Goal: Task Accomplishment & Management: Use online tool/utility

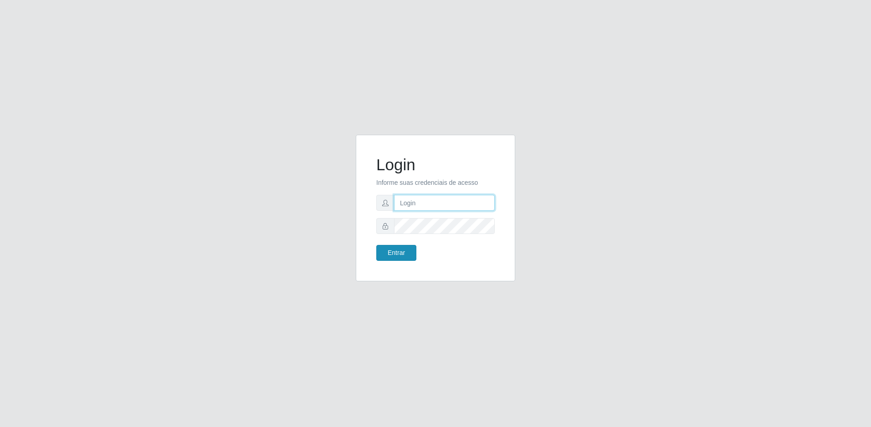
type input "[EMAIL_ADDRESS][DOMAIN_NAME]"
click at [390, 248] on button "Entrar" at bounding box center [396, 253] width 40 height 16
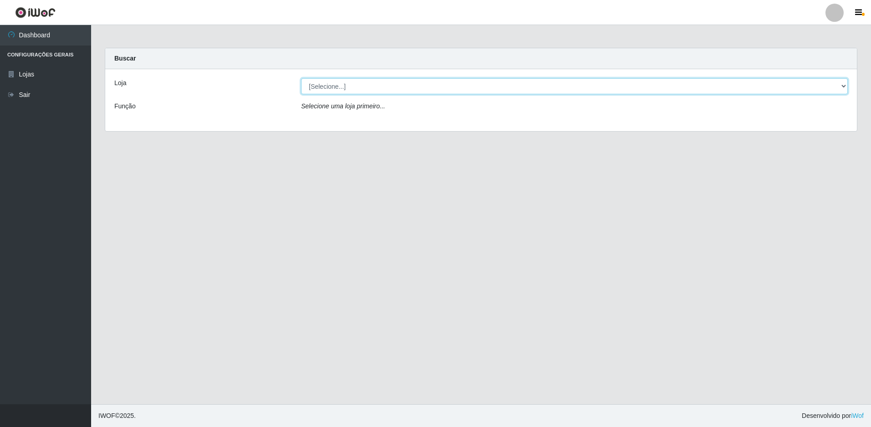
click at [404, 88] on select "[Selecione...] Extrabom - Loja 57 Anchieta" at bounding box center [574, 86] width 547 height 16
select select "470"
click at [301, 78] on select "[Selecione...] Extrabom - Loja 57 Anchieta" at bounding box center [574, 86] width 547 height 16
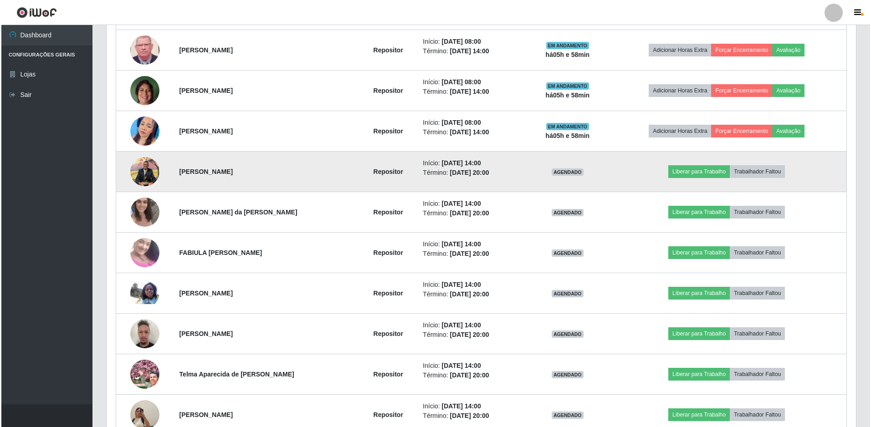
scroll to position [228, 0]
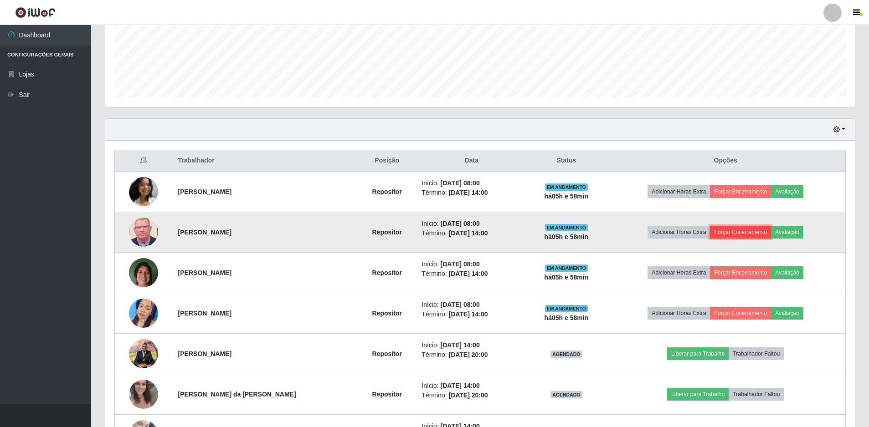
click at [757, 234] on button "Forçar Encerramento" at bounding box center [740, 232] width 61 height 13
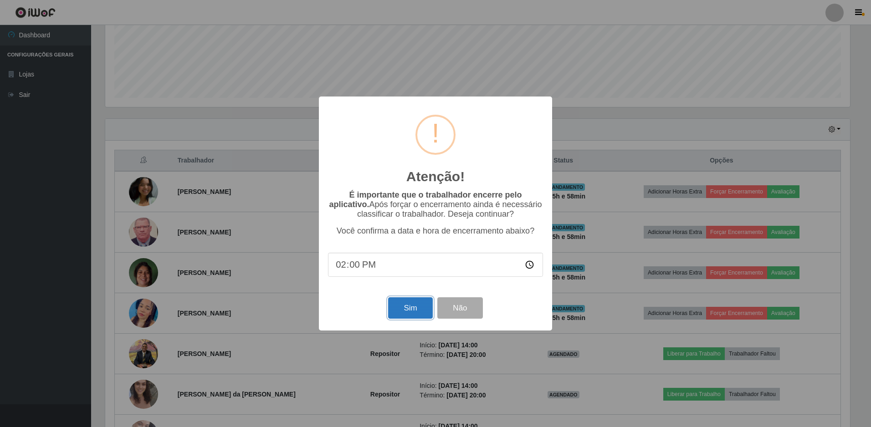
click at [400, 310] on button "Sim" at bounding box center [410, 308] width 44 height 21
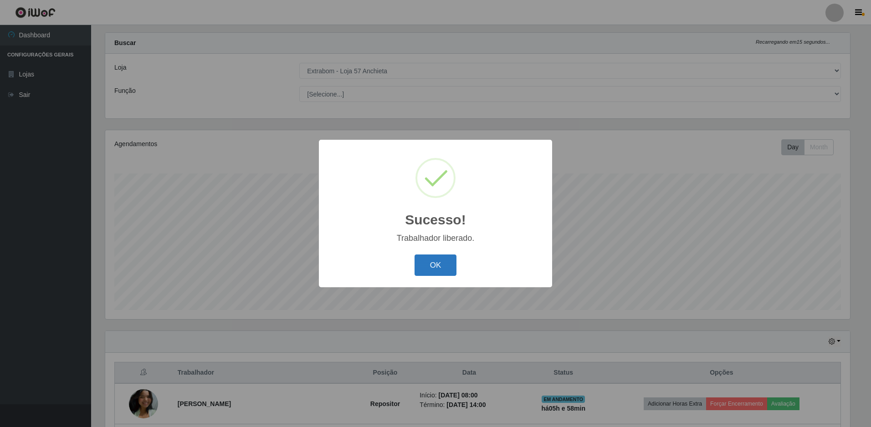
click at [427, 273] on button "OK" at bounding box center [436, 265] width 42 height 21
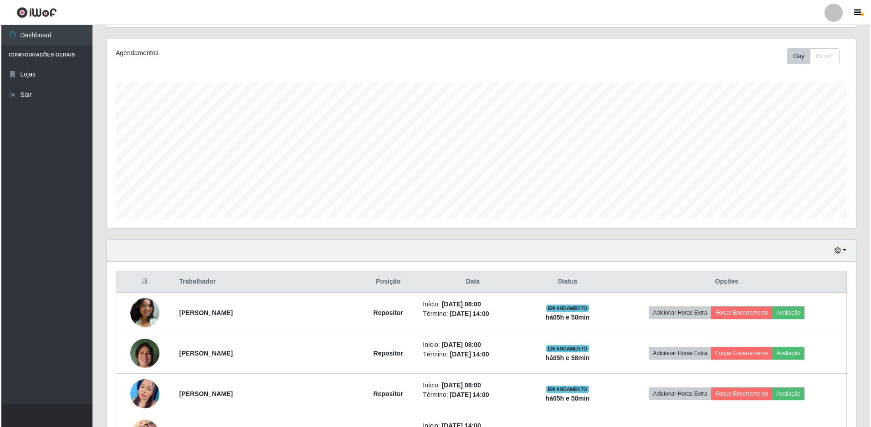
scroll to position [152, 0]
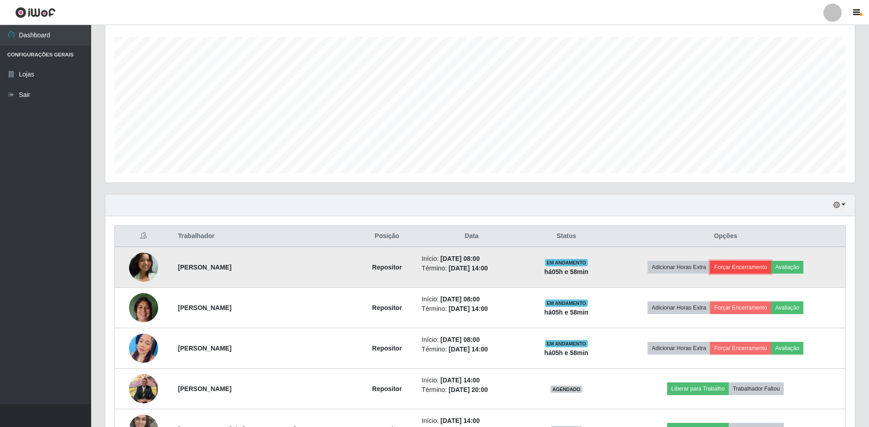
click at [746, 264] on button "Forçar Encerramento" at bounding box center [740, 267] width 61 height 13
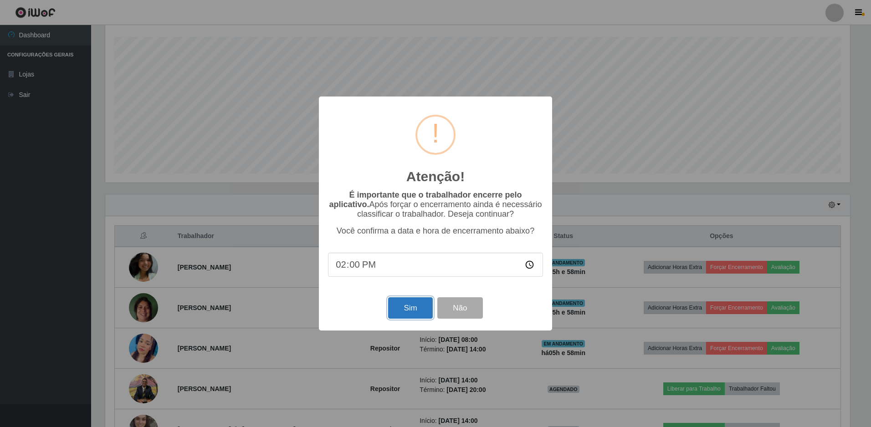
click at [418, 307] on button "Sim" at bounding box center [410, 308] width 44 height 21
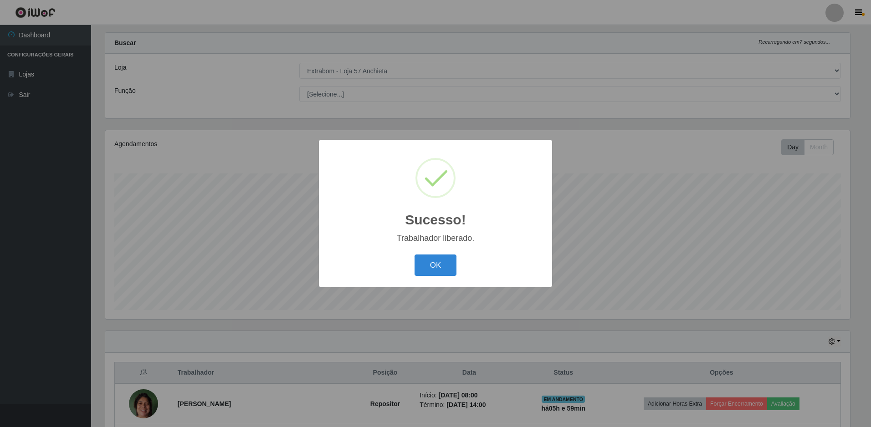
click at [427, 283] on div "Sucesso! × Trabalhador liberado. OK Cancel" at bounding box center [435, 214] width 233 height 148
click at [428, 275] on button "OK" at bounding box center [436, 265] width 42 height 21
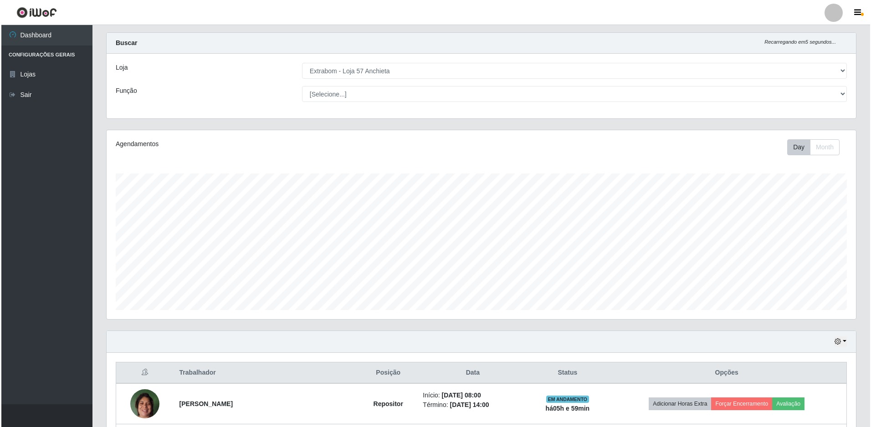
scroll to position [152, 0]
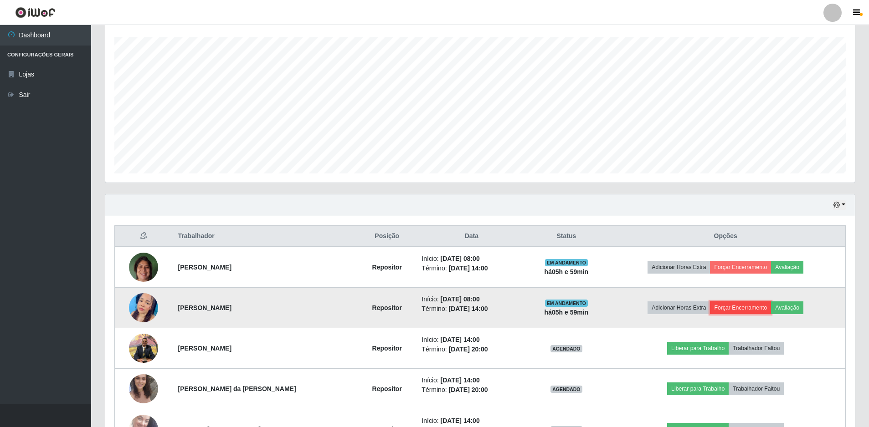
click at [738, 307] on button "Forçar Encerramento" at bounding box center [740, 308] width 61 height 13
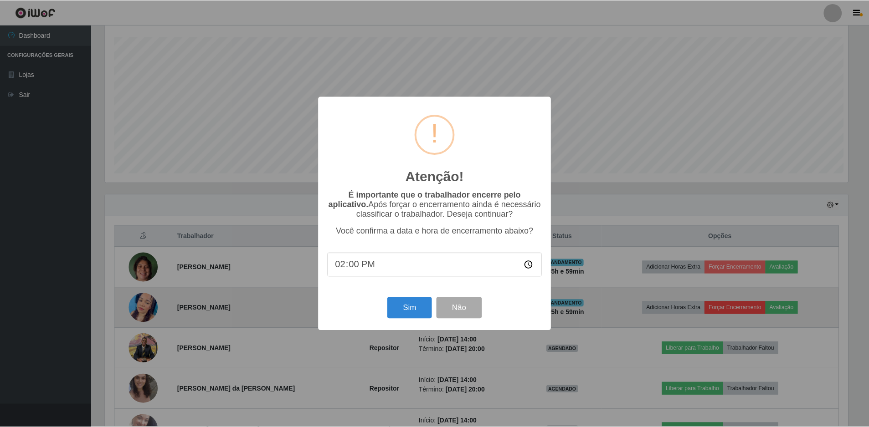
scroll to position [189, 745]
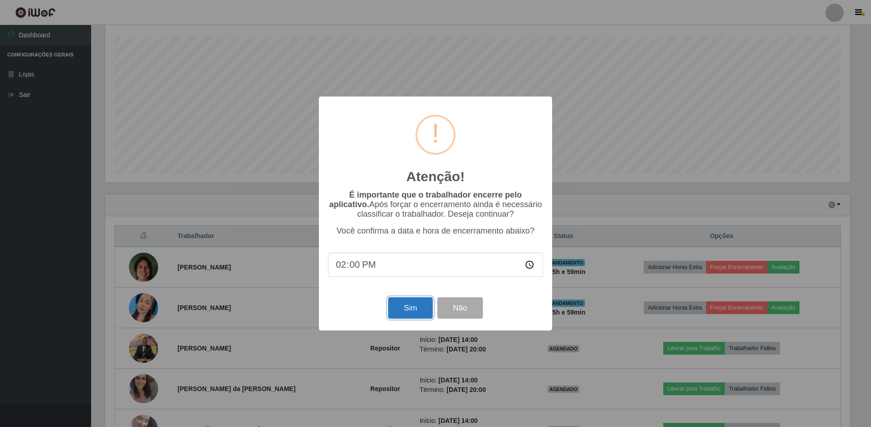
click at [416, 306] on button "Sim" at bounding box center [410, 308] width 44 height 21
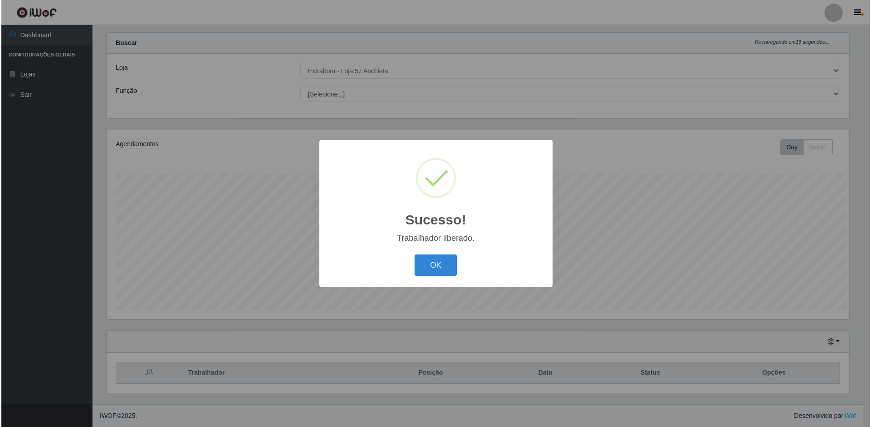
scroll to position [0, 0]
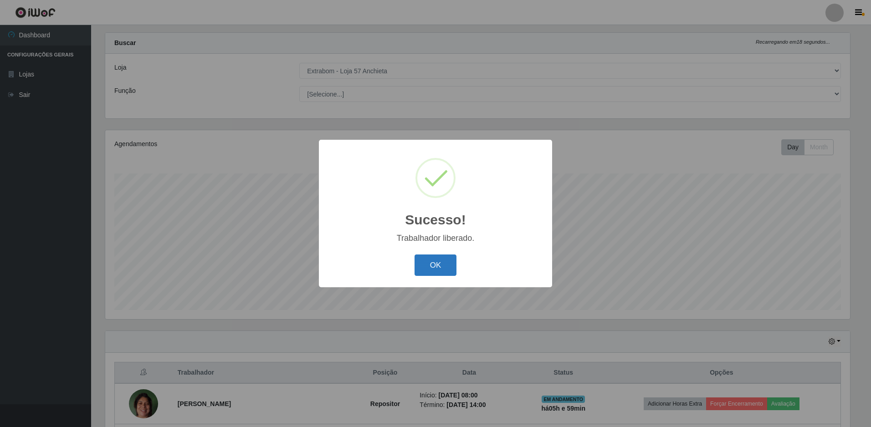
click at [431, 269] on button "OK" at bounding box center [436, 265] width 42 height 21
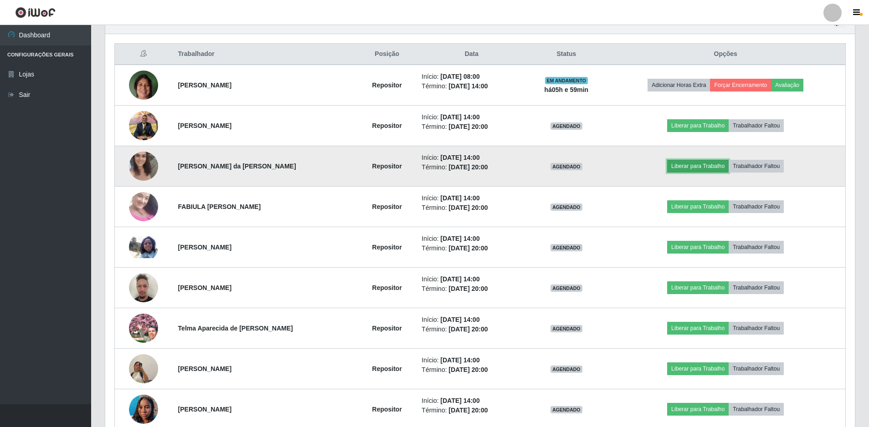
click at [706, 164] on button "Liberar para Trabalho" at bounding box center [698, 166] width 62 height 13
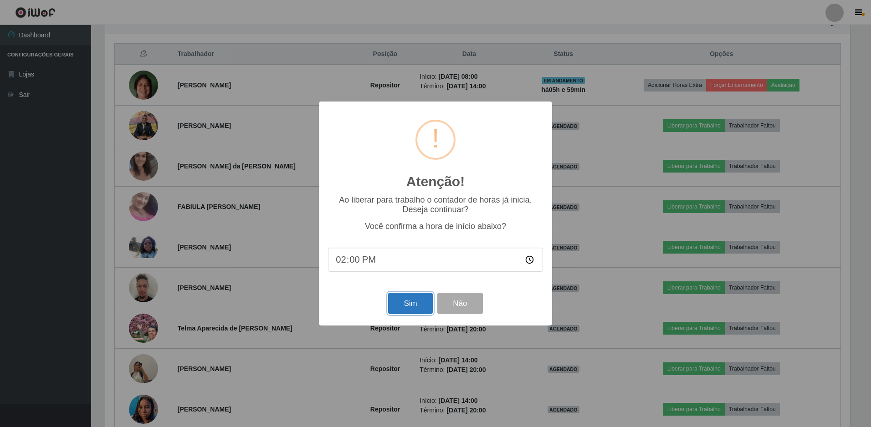
click at [411, 308] on button "Sim" at bounding box center [410, 303] width 44 height 21
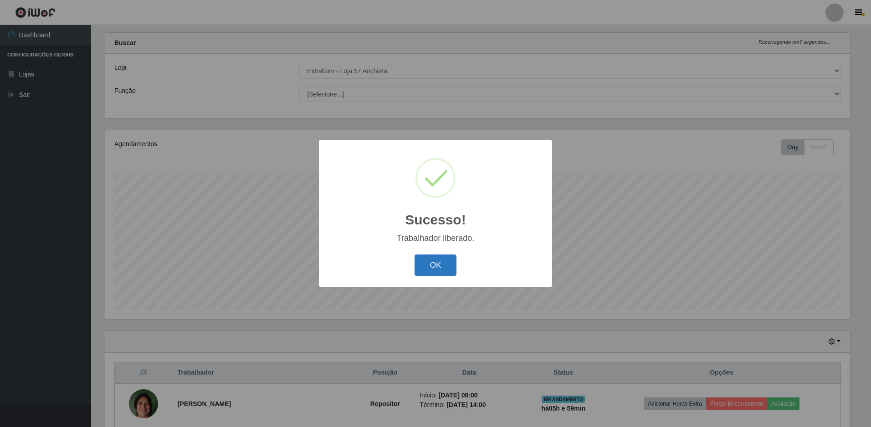
click at [442, 256] on button "OK" at bounding box center [436, 265] width 42 height 21
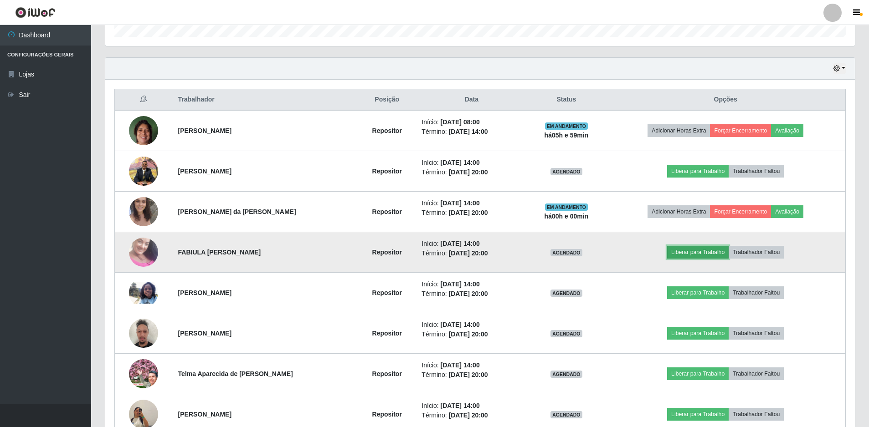
click at [690, 248] on button "Liberar para Trabalho" at bounding box center [698, 252] width 62 height 13
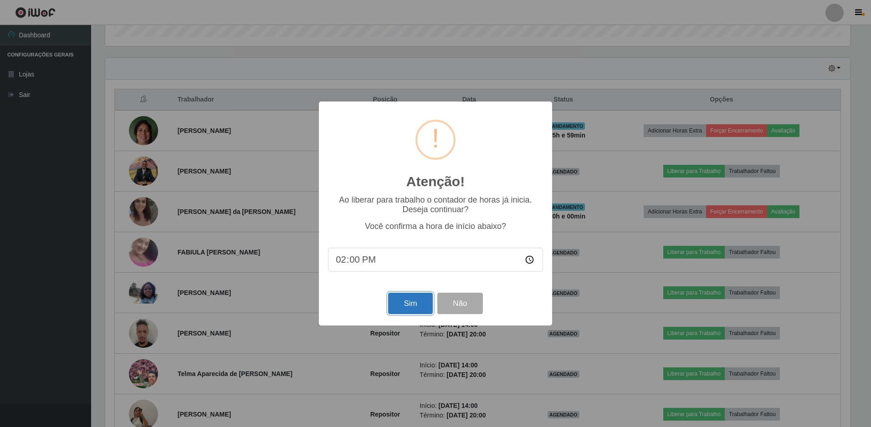
click at [417, 306] on button "Sim" at bounding box center [410, 303] width 44 height 21
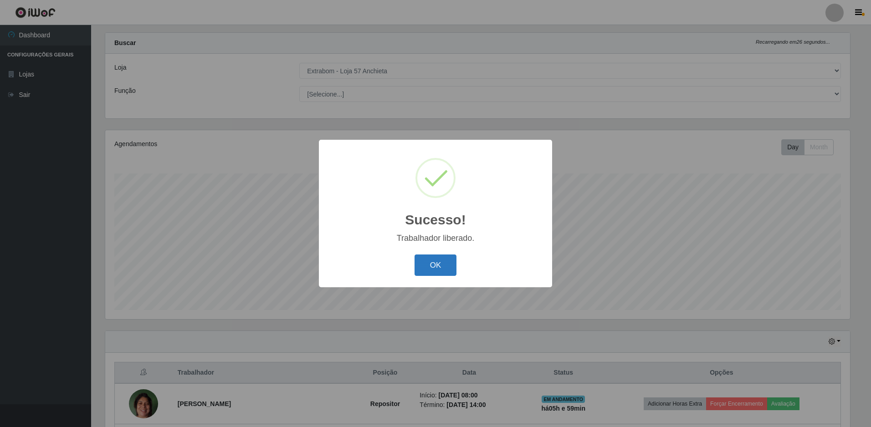
click at [434, 272] on button "OK" at bounding box center [436, 265] width 42 height 21
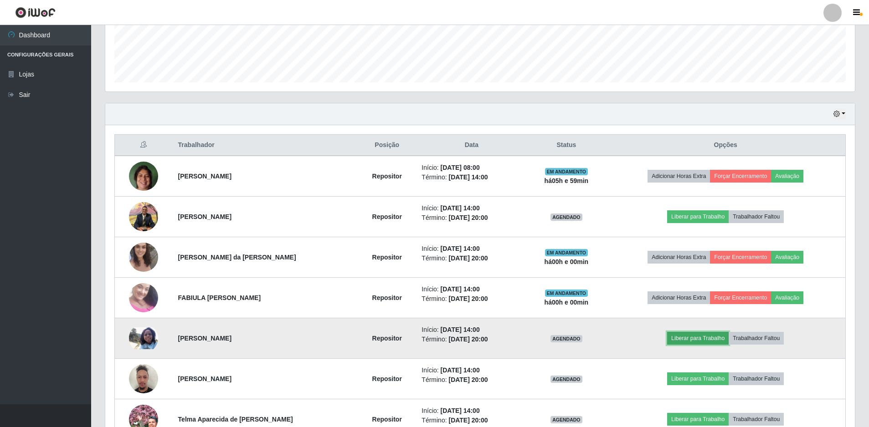
click at [714, 342] on button "Liberar para Trabalho" at bounding box center [698, 338] width 62 height 13
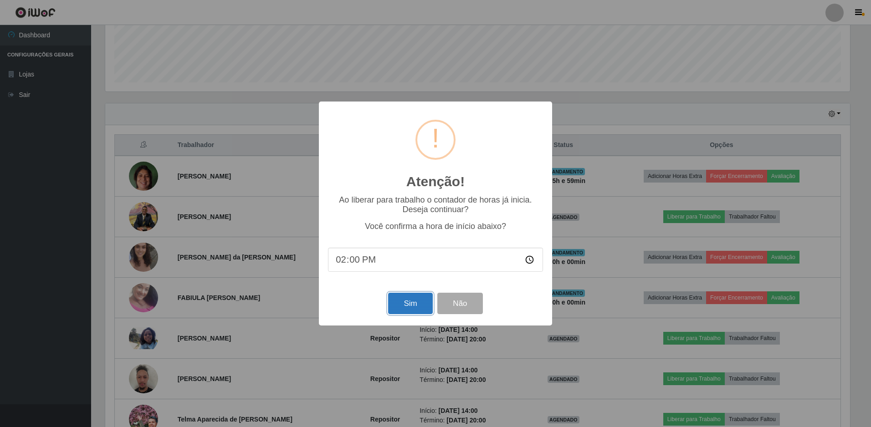
click at [415, 301] on button "Sim" at bounding box center [410, 303] width 44 height 21
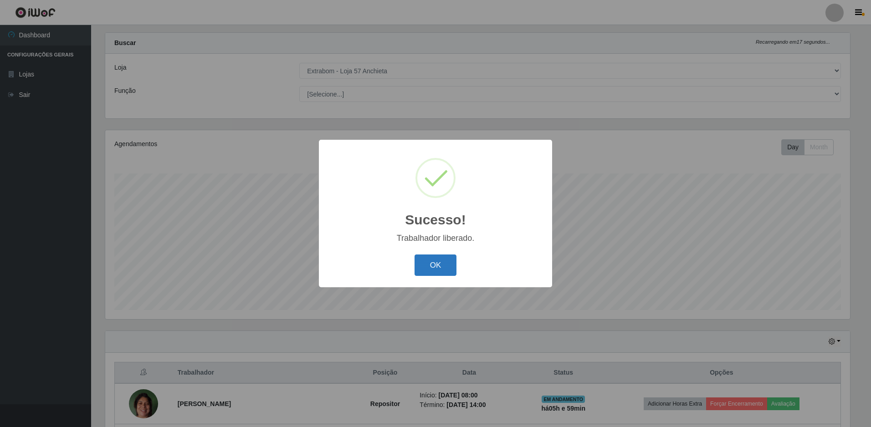
click at [438, 266] on button "OK" at bounding box center [436, 265] width 42 height 21
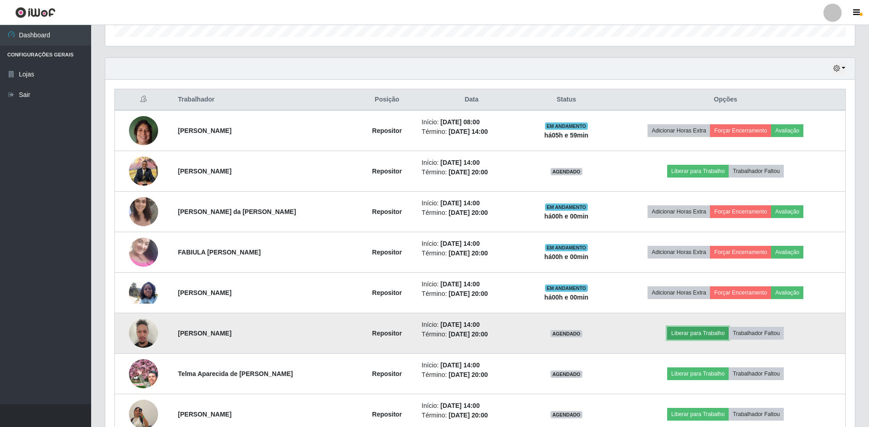
click at [721, 333] on button "Liberar para Trabalho" at bounding box center [698, 333] width 62 height 13
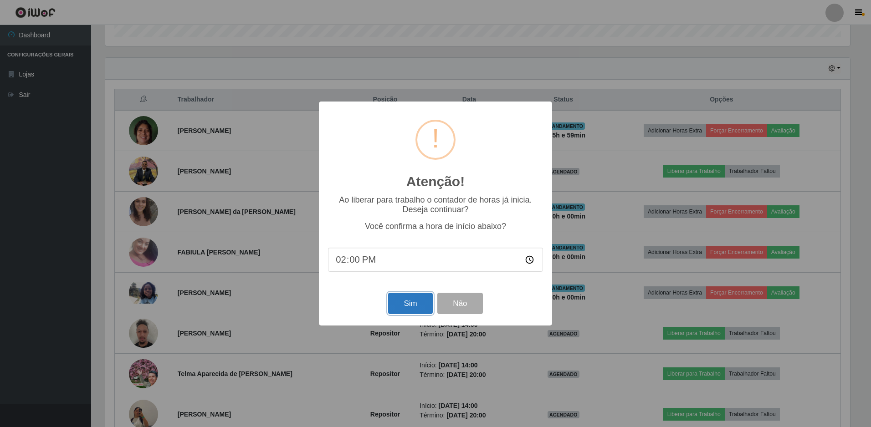
click at [408, 304] on button "Sim" at bounding box center [410, 303] width 44 height 21
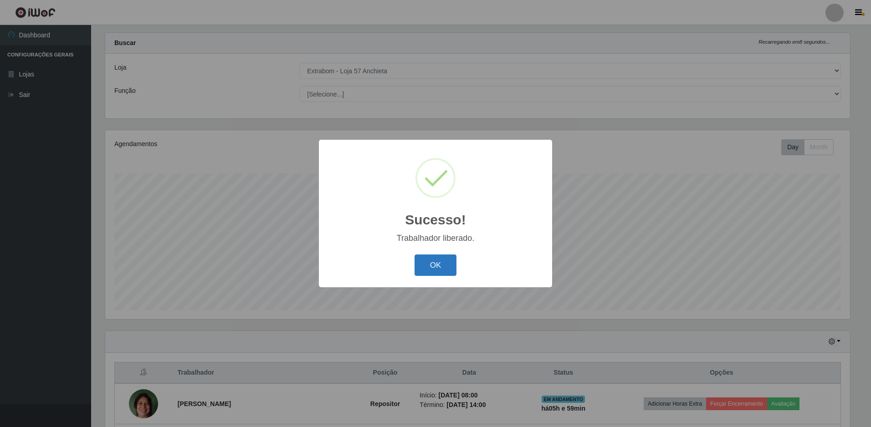
click at [451, 268] on button "OK" at bounding box center [436, 265] width 42 height 21
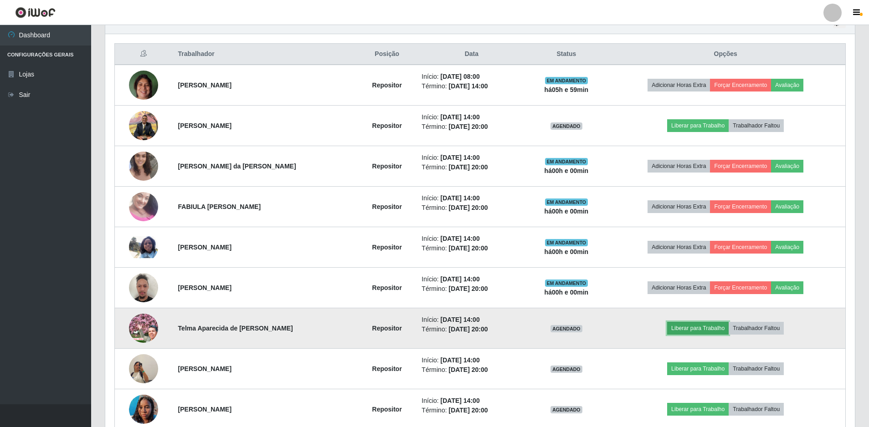
click at [712, 328] on button "Liberar para Trabalho" at bounding box center [698, 328] width 62 height 13
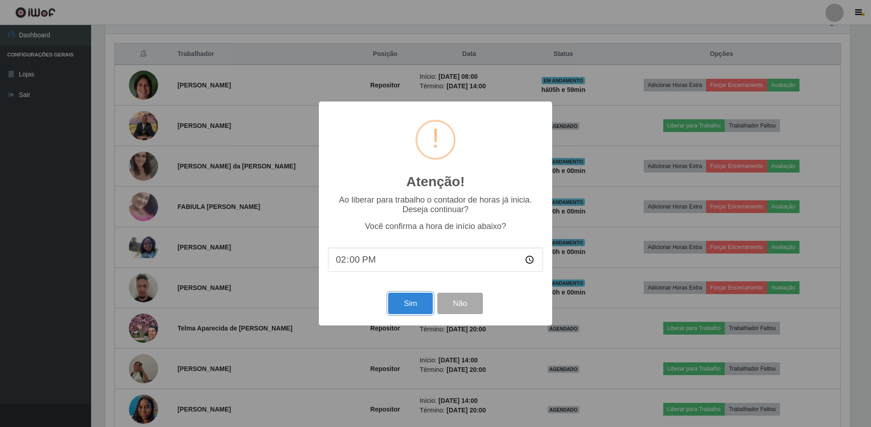
click at [417, 305] on button "Sim" at bounding box center [410, 303] width 44 height 21
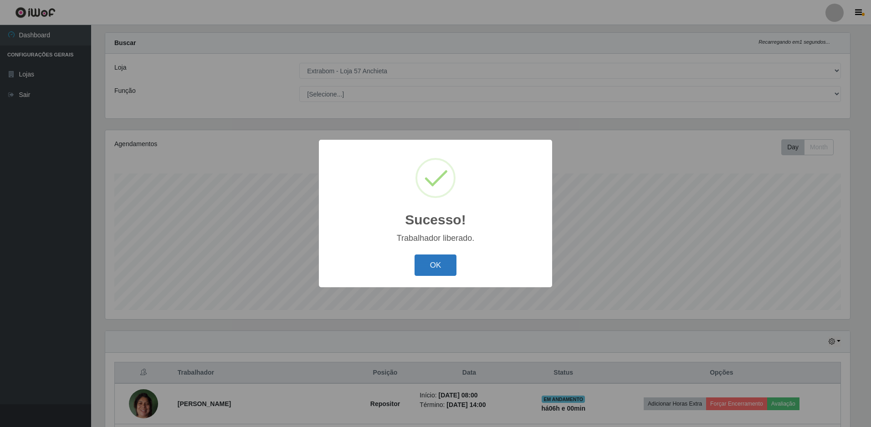
click at [438, 262] on button "OK" at bounding box center [436, 265] width 42 height 21
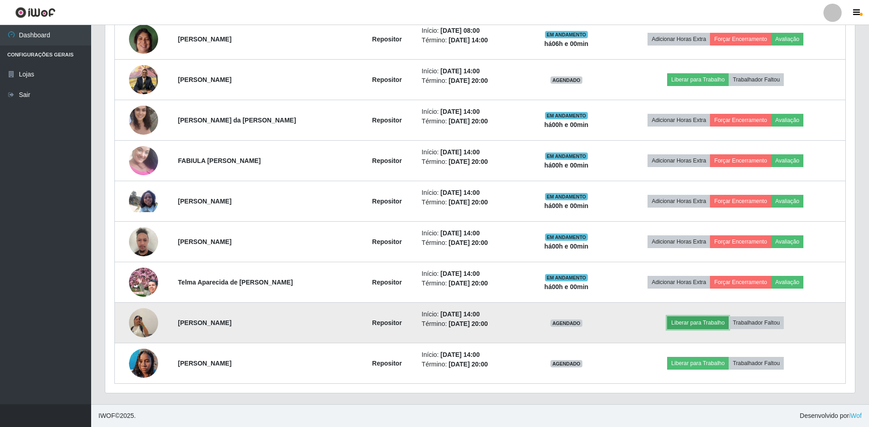
click at [701, 320] on button "Liberar para Trabalho" at bounding box center [698, 323] width 62 height 13
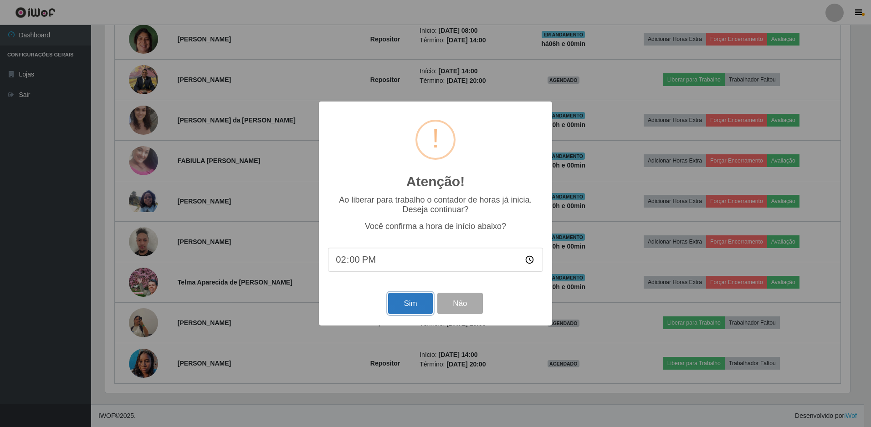
click at [412, 302] on button "Sim" at bounding box center [410, 303] width 44 height 21
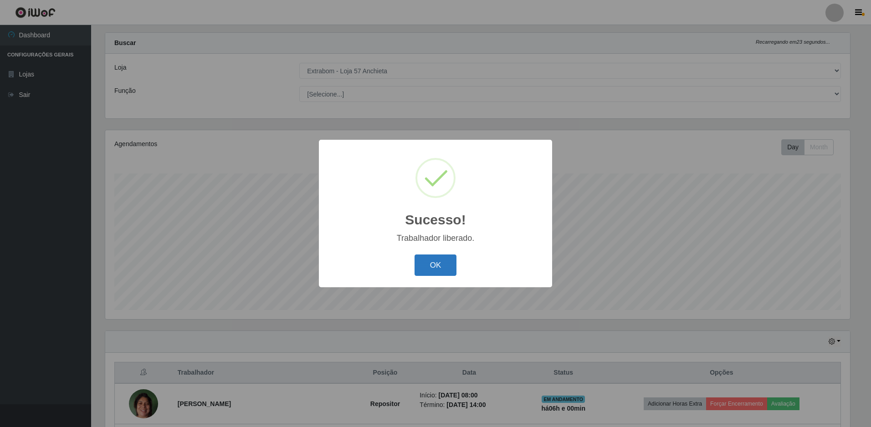
click at [428, 260] on button "OK" at bounding box center [436, 265] width 42 height 21
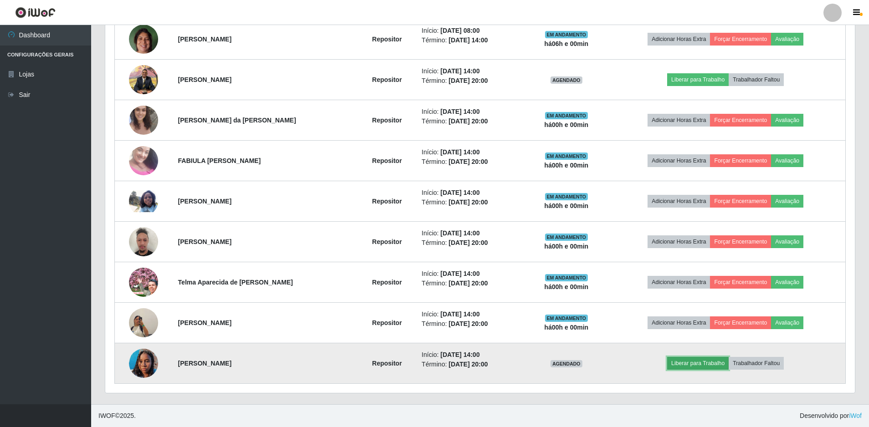
click at [700, 365] on button "Liberar para Trabalho" at bounding box center [698, 363] width 62 height 13
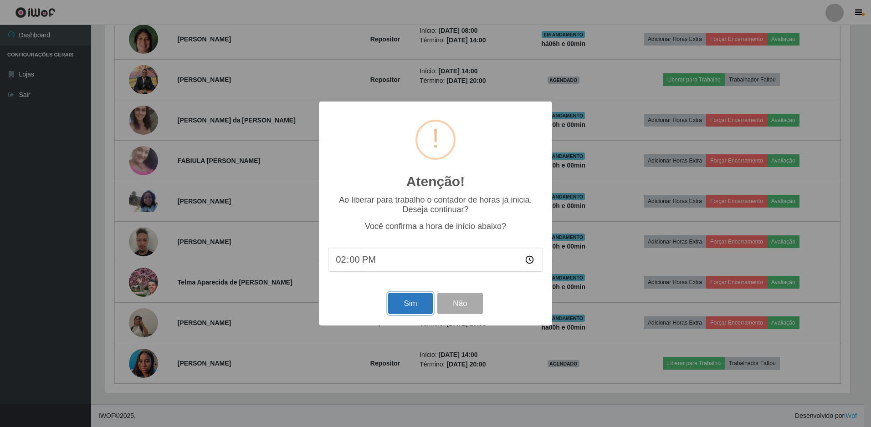
click at [402, 303] on button "Sim" at bounding box center [410, 303] width 44 height 21
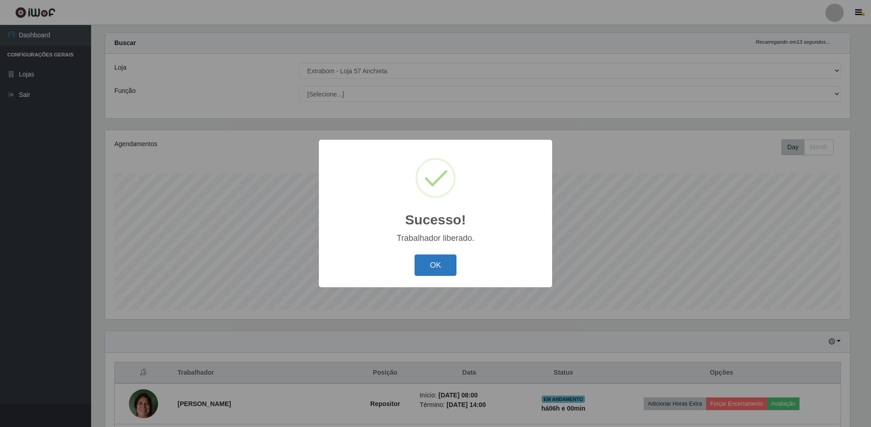
click at [428, 259] on button "OK" at bounding box center [436, 265] width 42 height 21
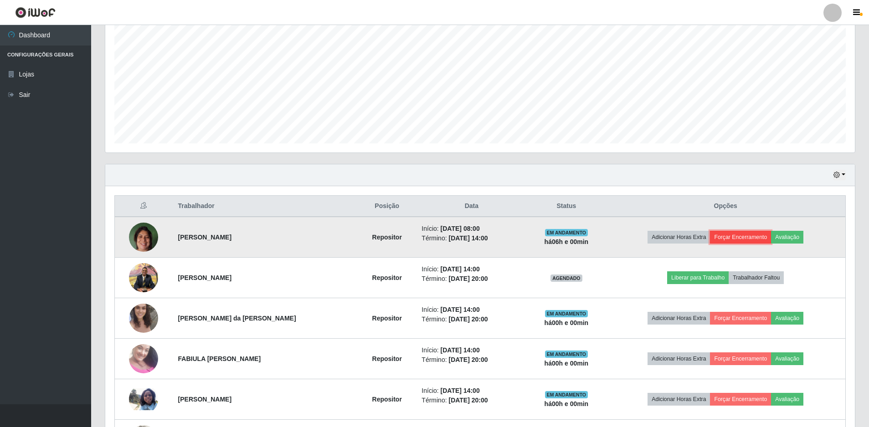
click at [749, 236] on button "Forçar Encerramento" at bounding box center [740, 237] width 61 height 13
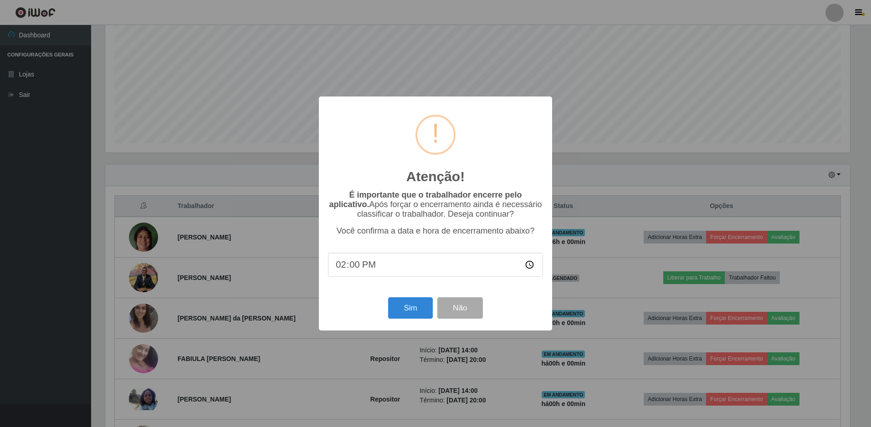
click at [433, 305] on div "Sim Não" at bounding box center [435, 308] width 215 height 26
click at [417, 307] on button "Sim" at bounding box center [410, 308] width 44 height 21
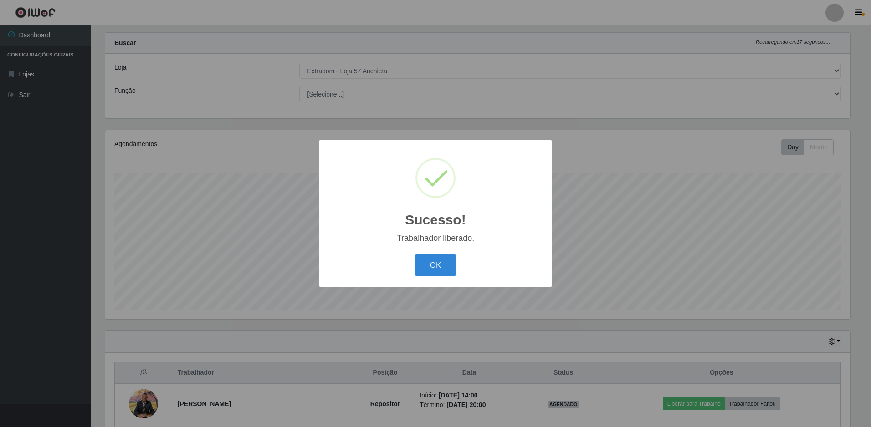
click at [415, 255] on button "OK" at bounding box center [436, 265] width 42 height 21
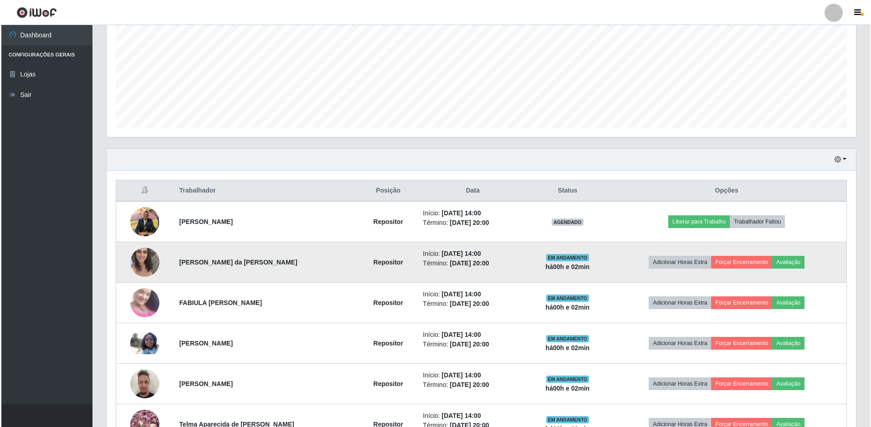
scroll to position [340, 0]
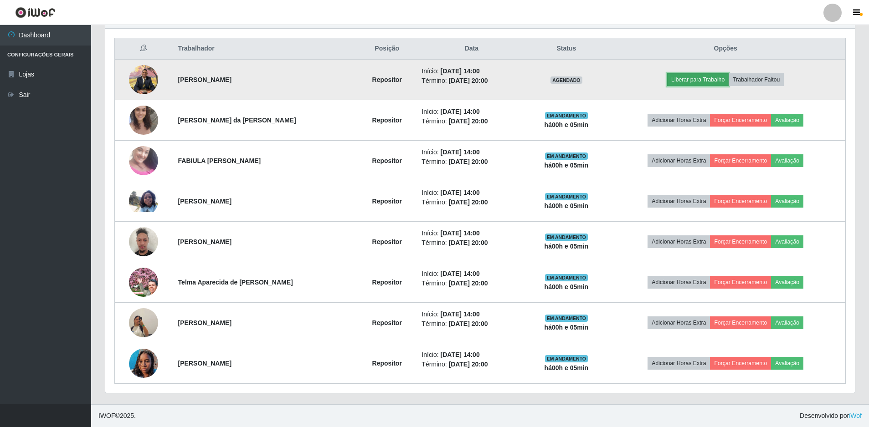
click at [706, 81] on button "Liberar para Trabalho" at bounding box center [698, 79] width 62 height 13
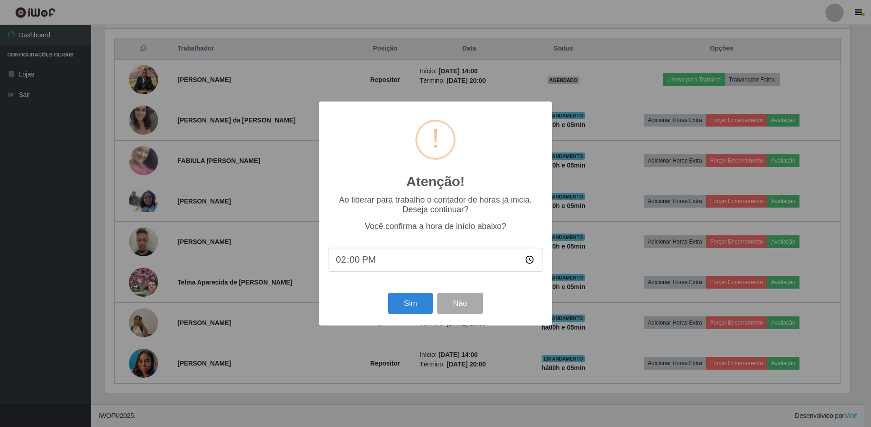
type input "14:05"
click at [422, 302] on button "Sim" at bounding box center [410, 303] width 44 height 21
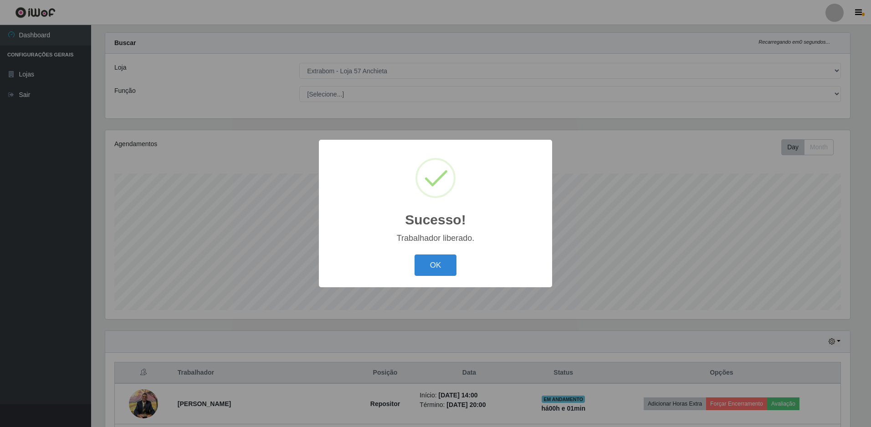
click at [415, 255] on button "OK" at bounding box center [436, 265] width 42 height 21
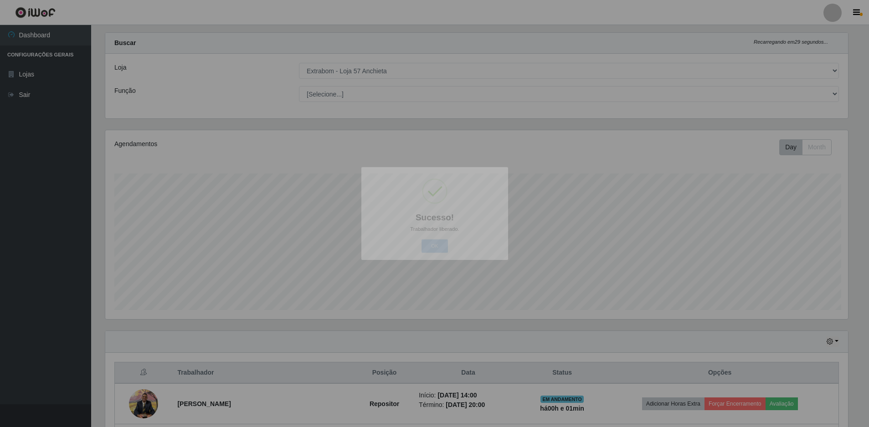
scroll to position [189, 750]
